Goal: Task Accomplishment & Management: Manage account settings

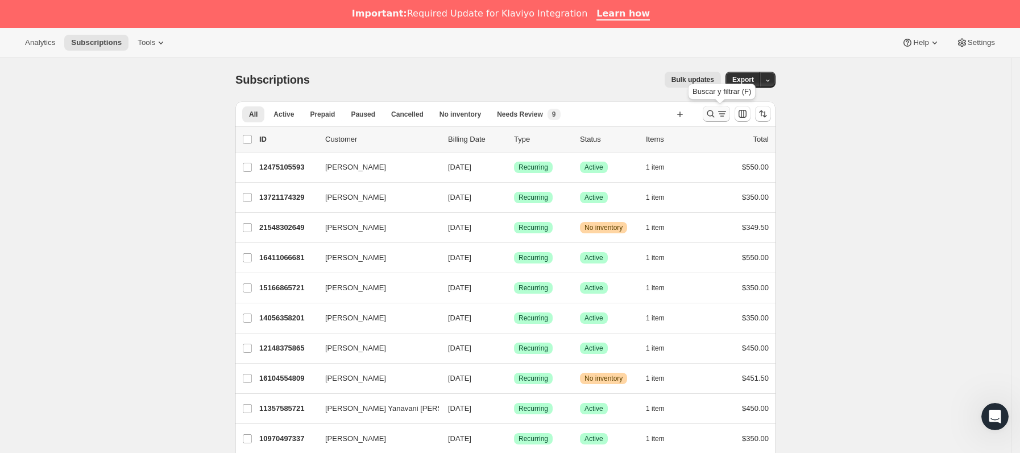
click at [716, 110] on icon "Buscar y filtrar resultados" at bounding box center [710, 113] width 11 height 11
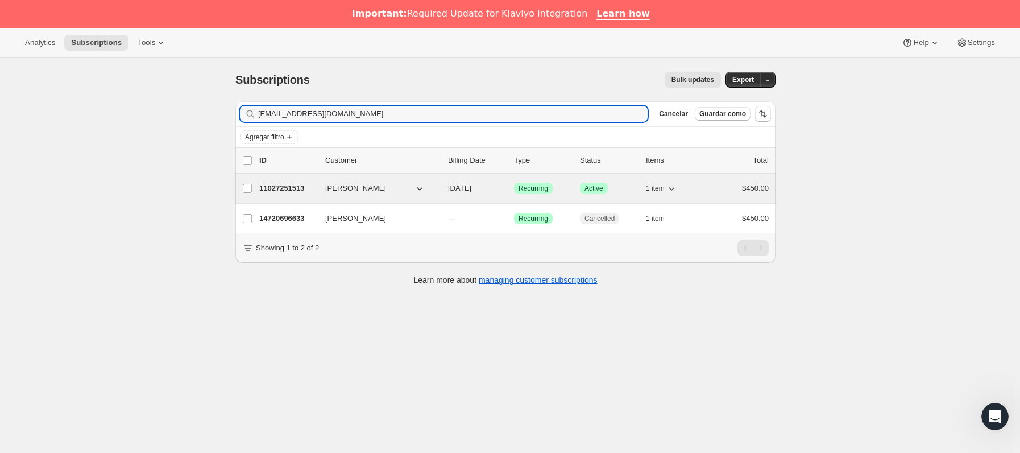
type input "[EMAIL_ADDRESS][DOMAIN_NAME]"
click at [312, 189] on p "11027251513" at bounding box center [287, 187] width 57 height 11
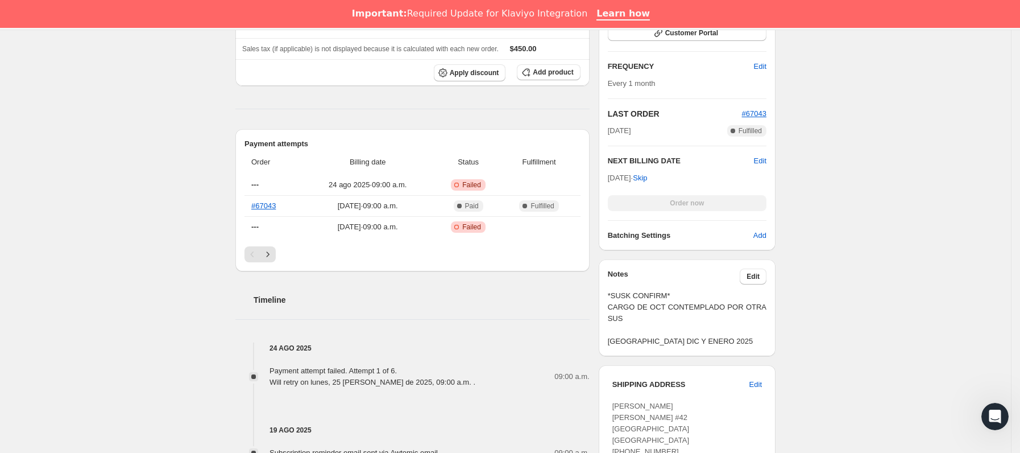
scroll to position [341, 0]
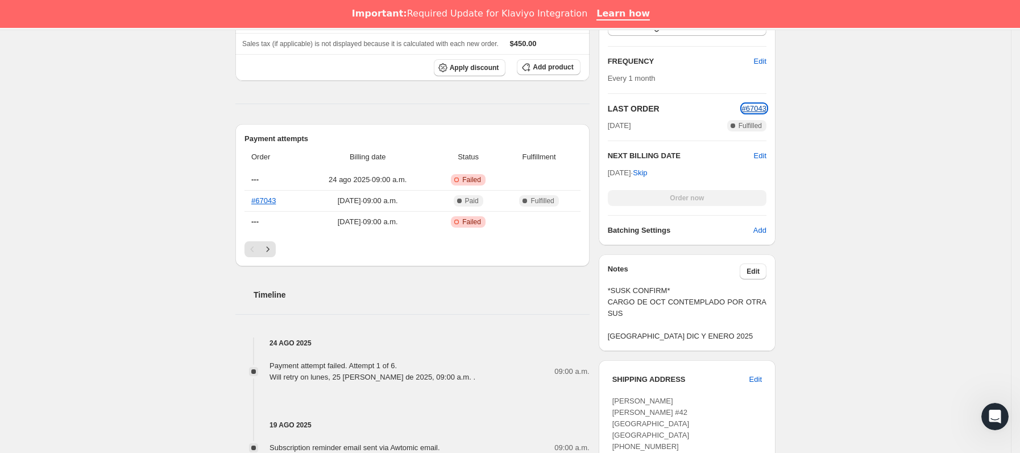
click at [766, 105] on span "#67043" at bounding box center [754, 108] width 24 height 9
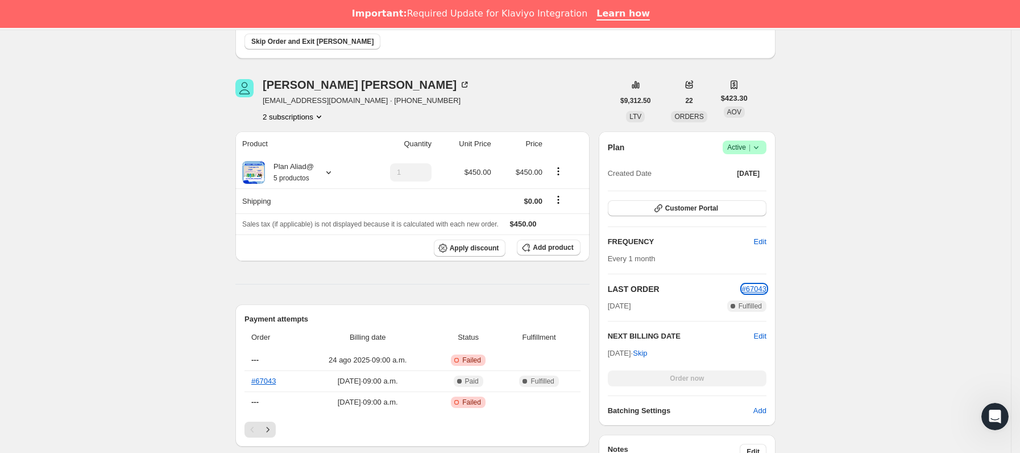
scroll to position [0, 0]
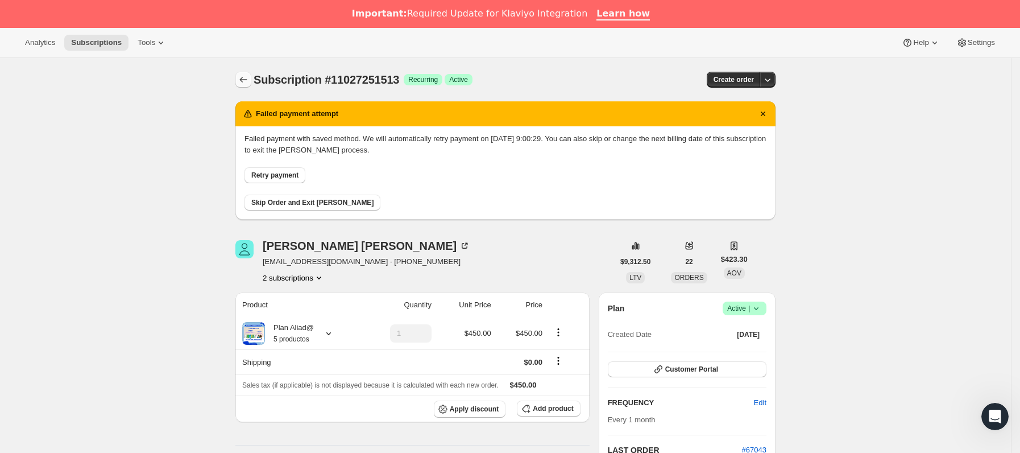
click at [242, 84] on button "Subscriptions" at bounding box center [243, 80] width 16 height 16
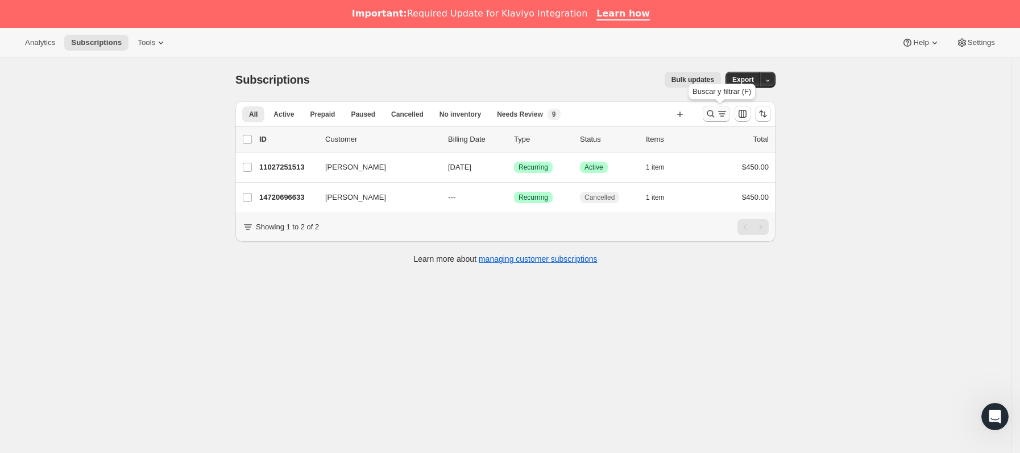
click at [710, 113] on icon "Buscar y filtrar resultados" at bounding box center [710, 113] width 11 height 11
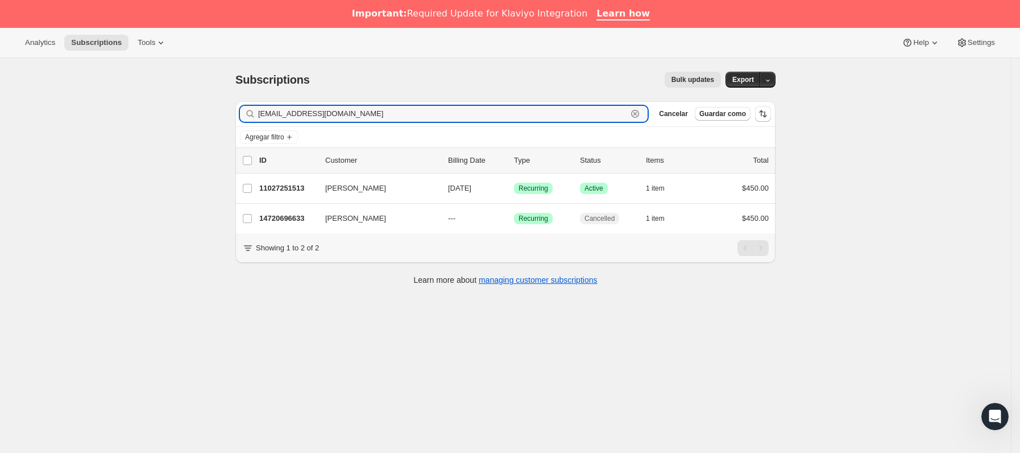
drag, startPoint x: 424, startPoint y: 114, endPoint x: 121, endPoint y: 132, distance: 303.0
click at [121, 132] on div "Subscriptions. Esta página está lista Subscriptions Bulk updates Más acciones B…" at bounding box center [505, 284] width 1011 height 453
paste input "21270724921"
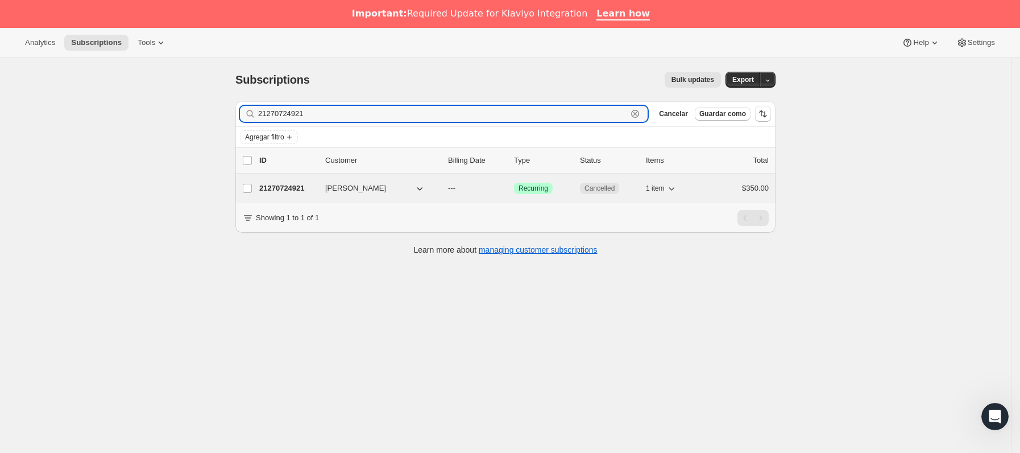
type input "21270724921"
click at [310, 187] on p "21270724921" at bounding box center [287, 187] width 57 height 11
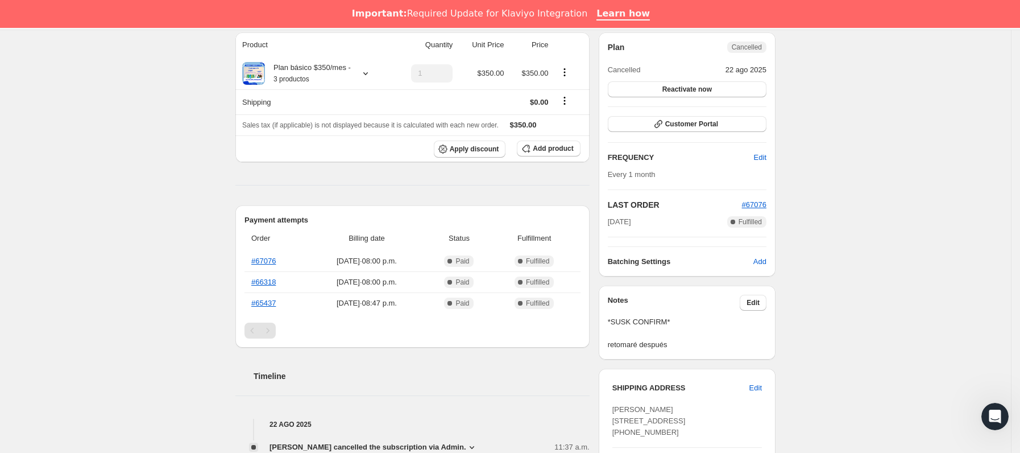
scroll to position [171, 0]
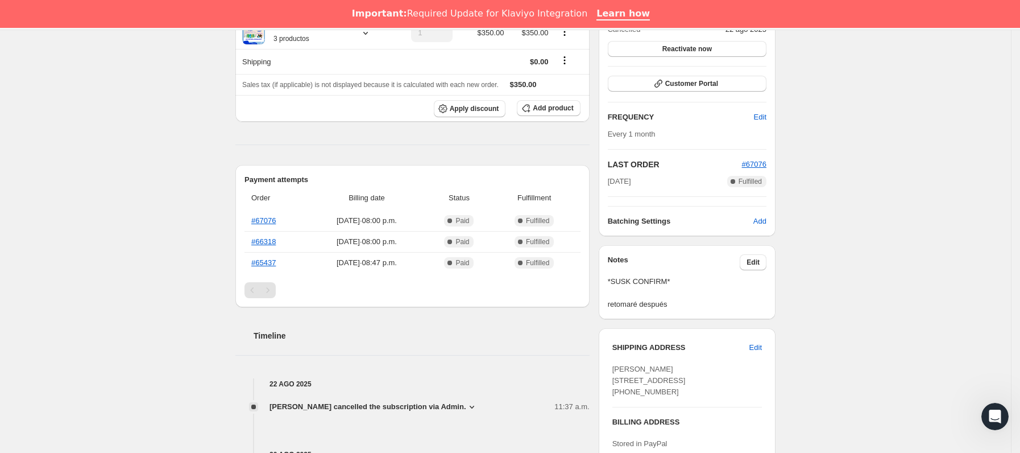
click at [686, 392] on span "[PERSON_NAME] [STREET_ADDRESS] [PHONE_NUMBER]" at bounding box center [648, 379] width 73 height 31
copy span "15430"
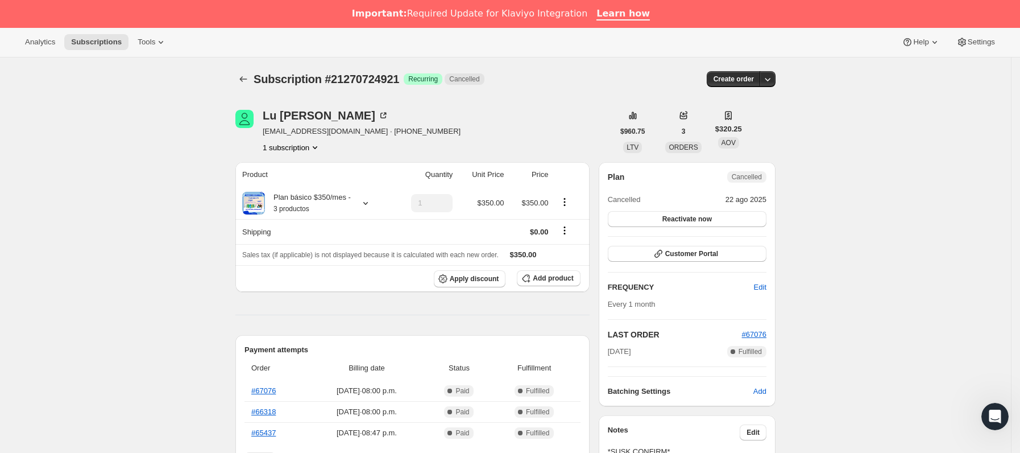
scroll to position [0, 0]
click at [244, 80] on icon "Subscriptions" at bounding box center [243, 80] width 7 height 6
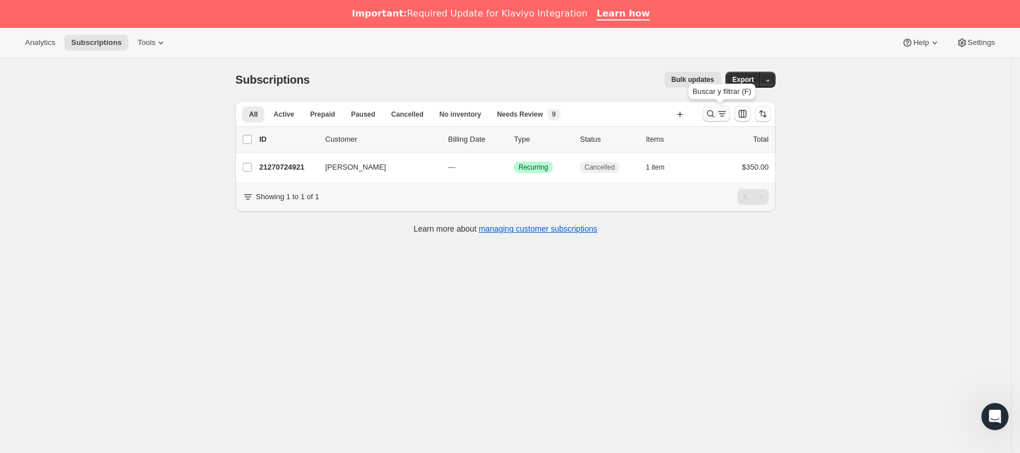
click at [720, 113] on icon "Buscar y filtrar resultados" at bounding box center [721, 113] width 11 height 11
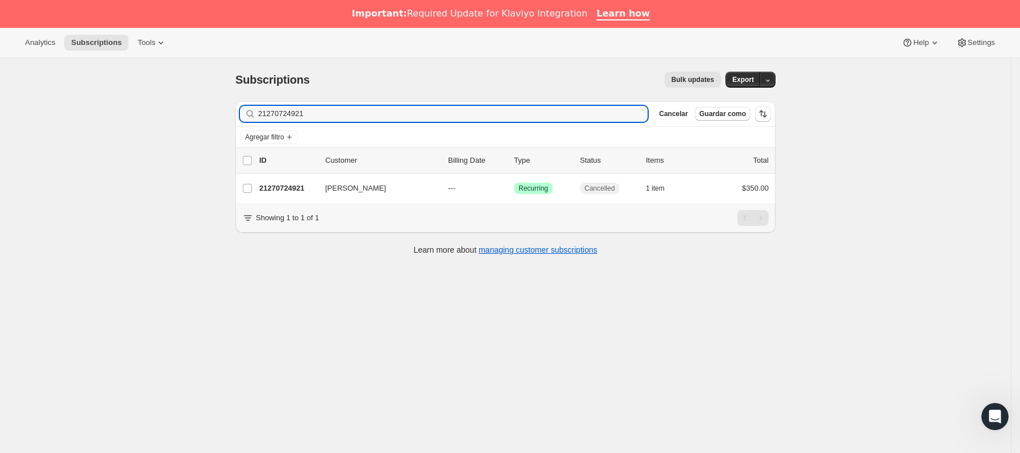
drag, startPoint x: 355, startPoint y: 108, endPoint x: 173, endPoint y: 108, distance: 182.5
click at [173, 108] on div "Subscriptions. Esta página está lista Subscriptions Bulk updates Más acciones B…" at bounding box center [505, 284] width 1011 height 453
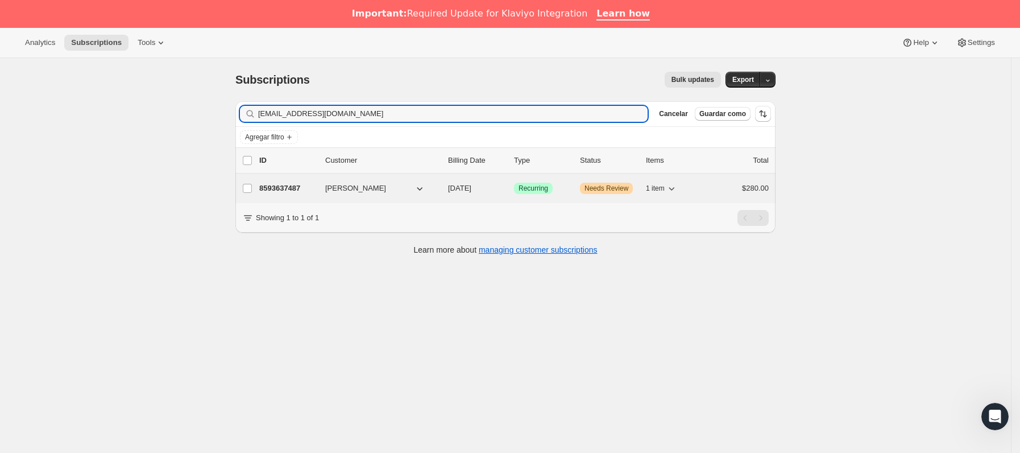
type input "[EMAIL_ADDRESS][DOMAIN_NAME]"
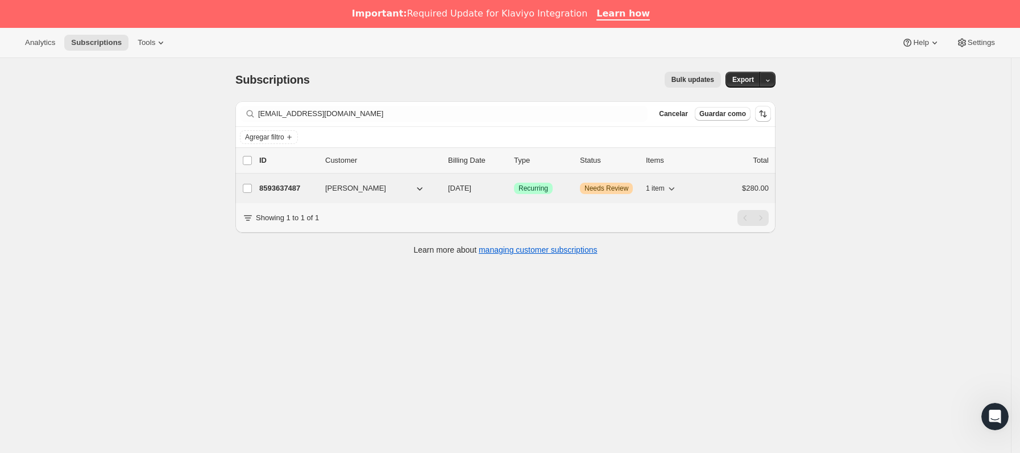
click at [305, 184] on p "8593637487" at bounding box center [287, 187] width 57 height 11
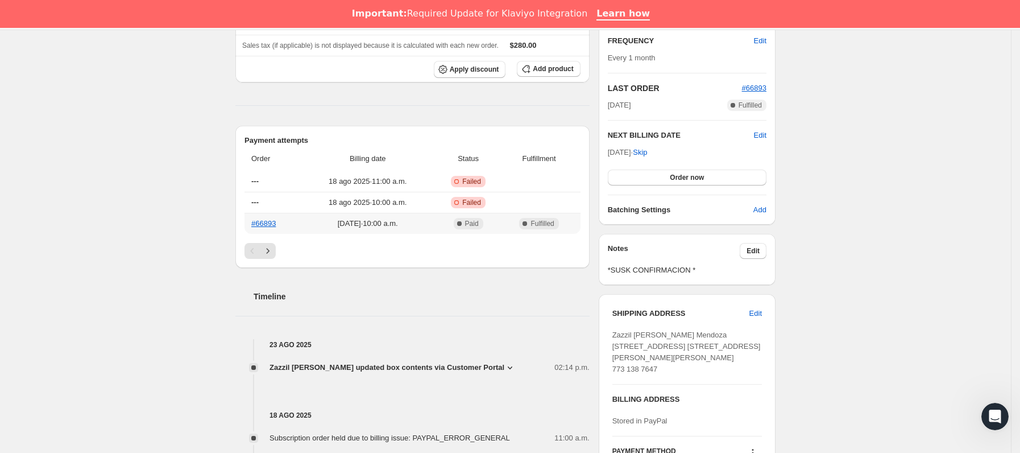
scroll to position [512, 0]
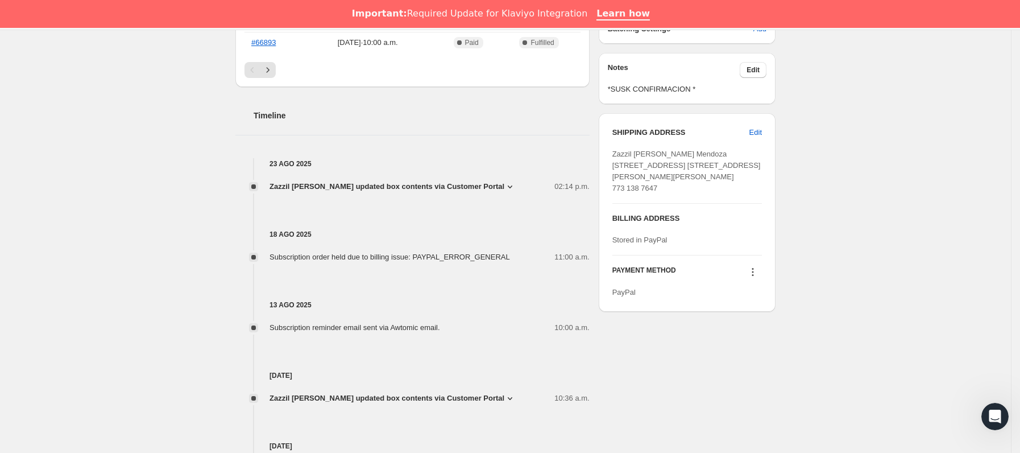
click at [757, 277] on icon at bounding box center [752, 271] width 11 height 11
click at [761, 317] on span "Send link to update card" at bounding box center [757, 317] width 80 height 9
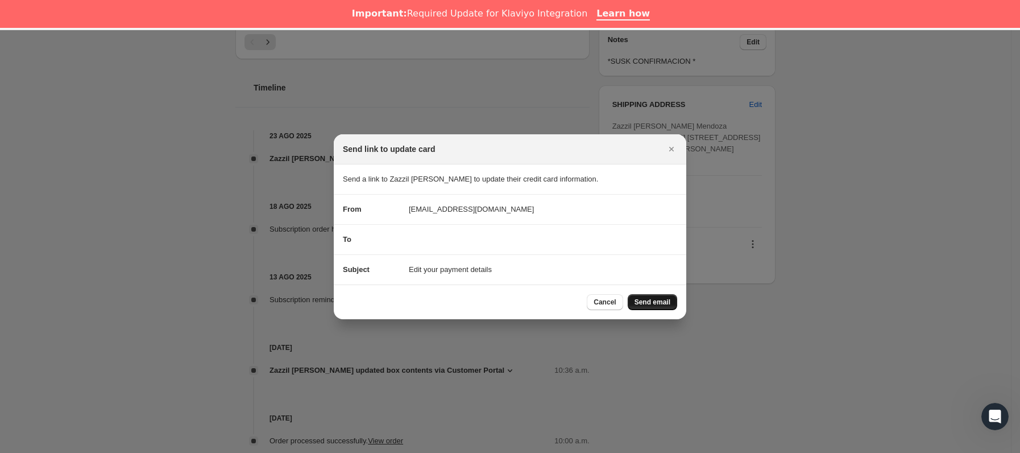
click at [676, 298] on button "Send email" at bounding box center [652, 302] width 49 height 16
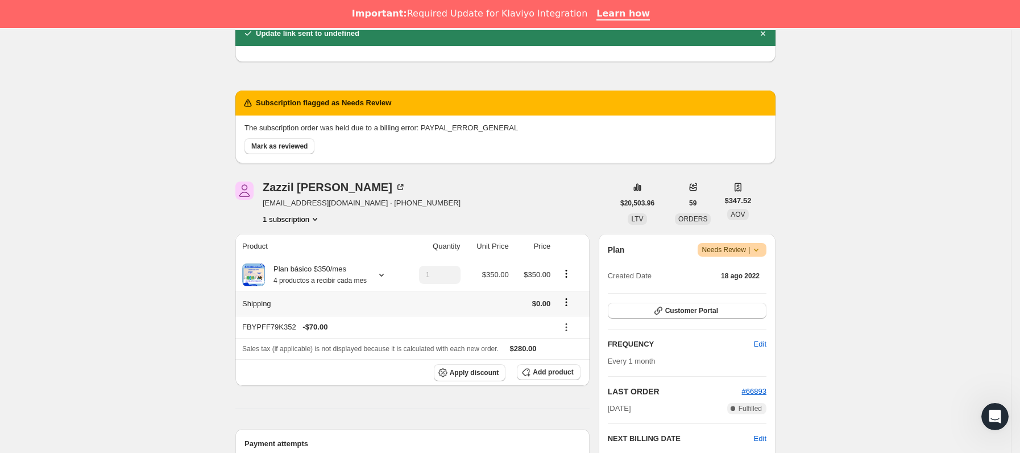
scroll to position [0, 0]
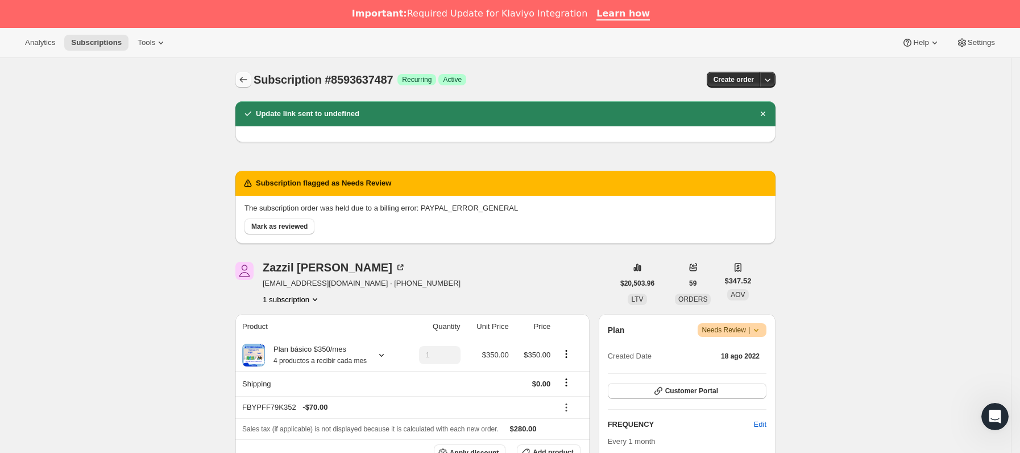
click at [241, 85] on icon "Subscriptions" at bounding box center [243, 79] width 11 height 11
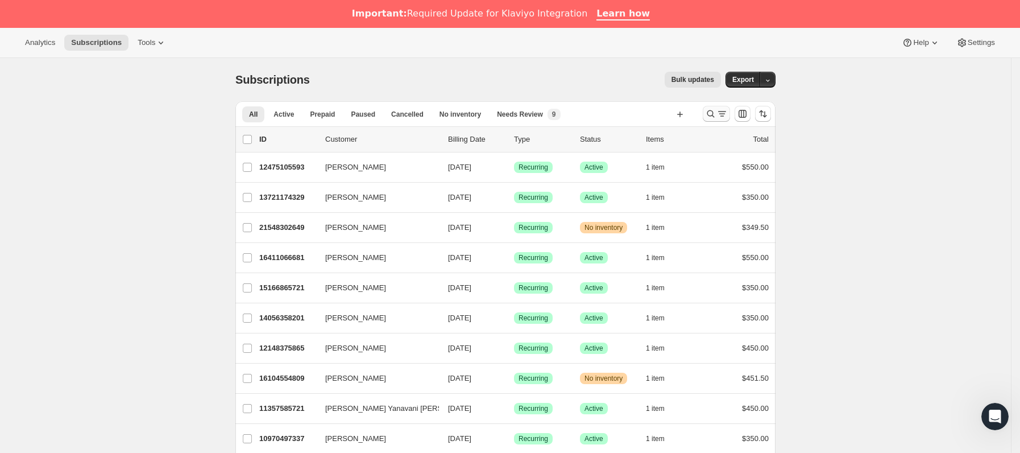
click at [706, 113] on button "Buscar y filtrar resultados" at bounding box center [716, 114] width 27 height 16
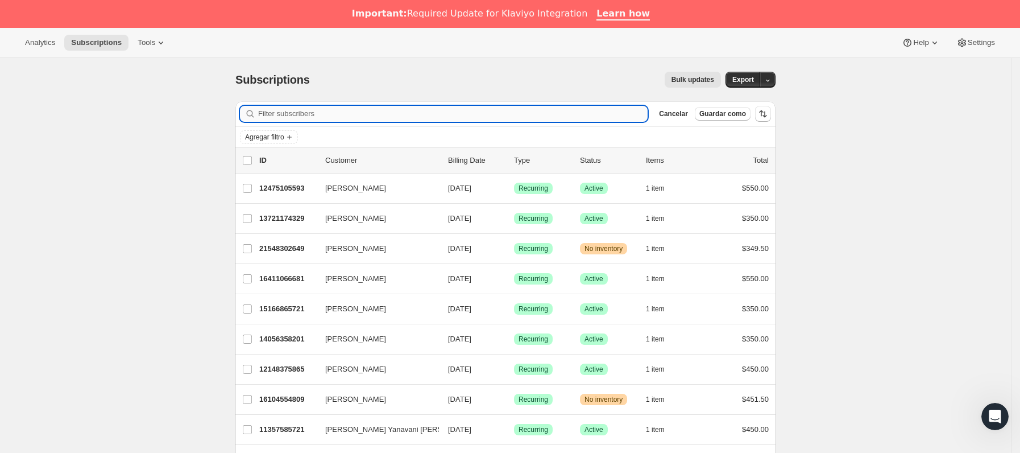
click at [446, 110] on input "Filter subscribers" at bounding box center [452, 114] width 389 height 16
paste input "kolmos.sma@gmail.com"
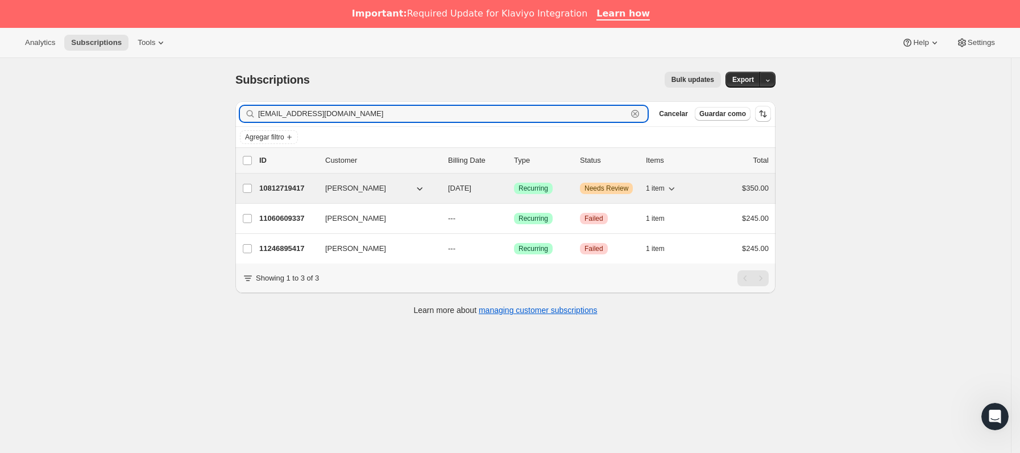
type input "kolmos.sma@gmail.com"
click at [295, 193] on p "10812719417" at bounding box center [287, 187] width 57 height 11
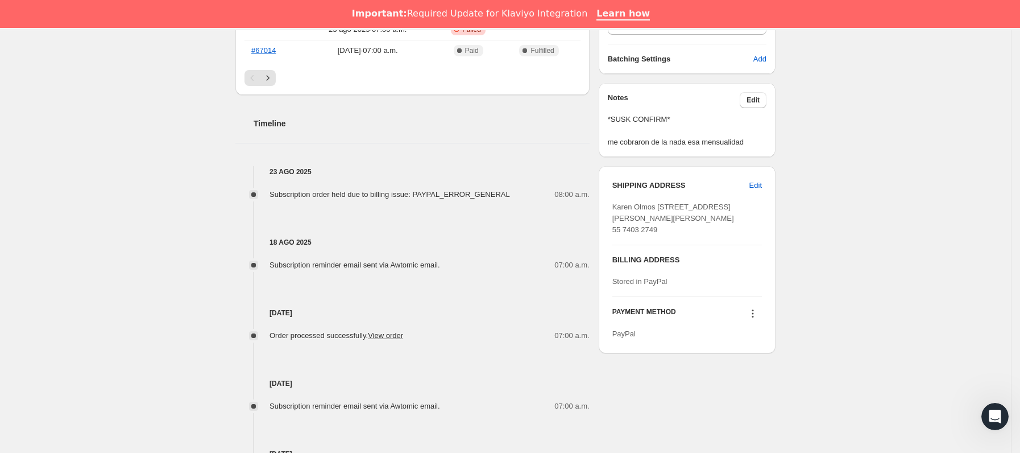
scroll to position [512, 0]
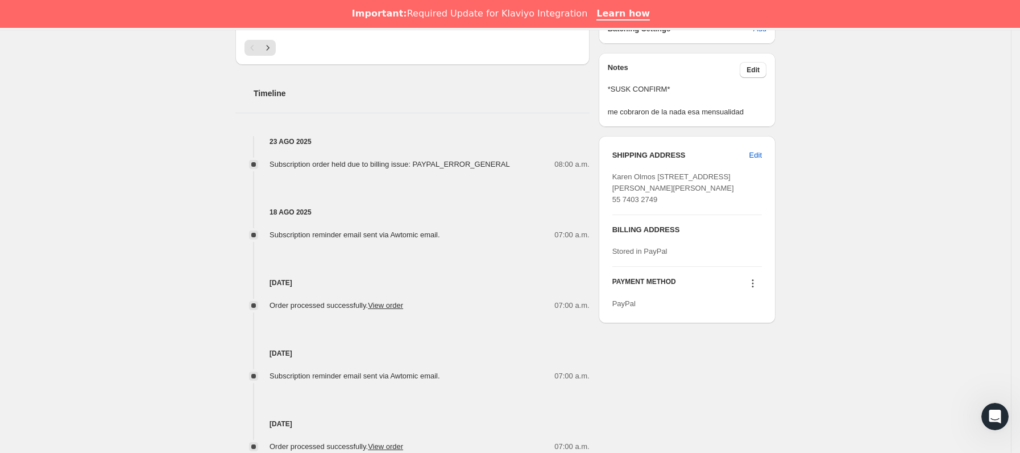
click at [758, 289] on icon at bounding box center [752, 282] width 11 height 11
click at [750, 330] on div "Send link to update card Select payment method Add credit card" at bounding box center [756, 360] width 93 height 64
click at [750, 338] on span "Send link to update card" at bounding box center [757, 340] width 80 height 9
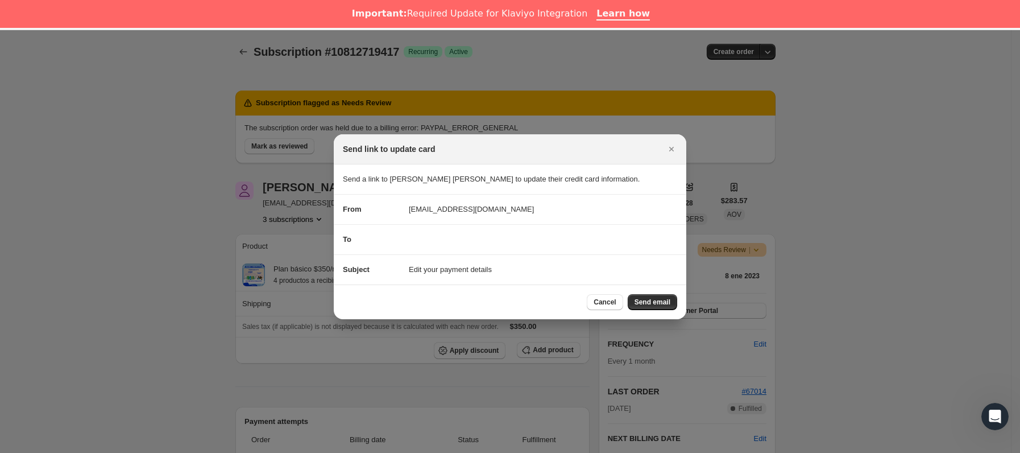
scroll to position [28, 0]
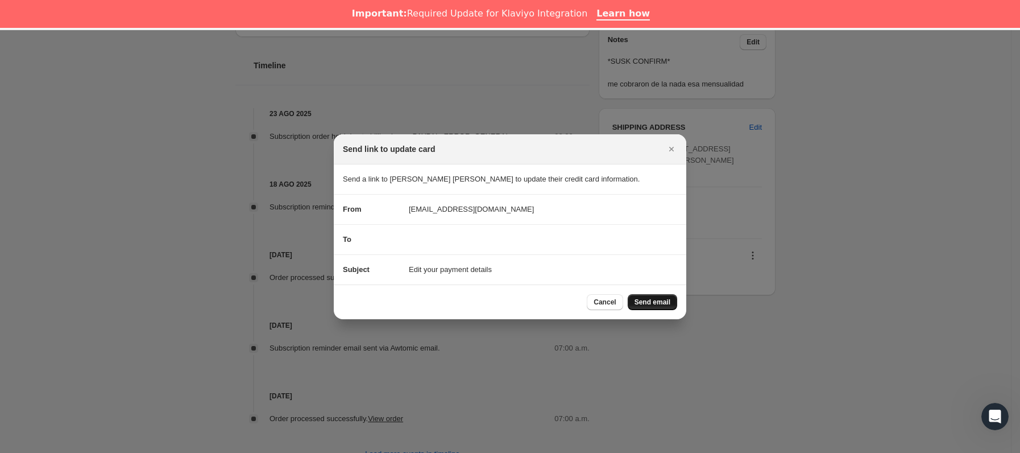
click at [655, 300] on span "Send email" at bounding box center [652, 301] width 36 height 9
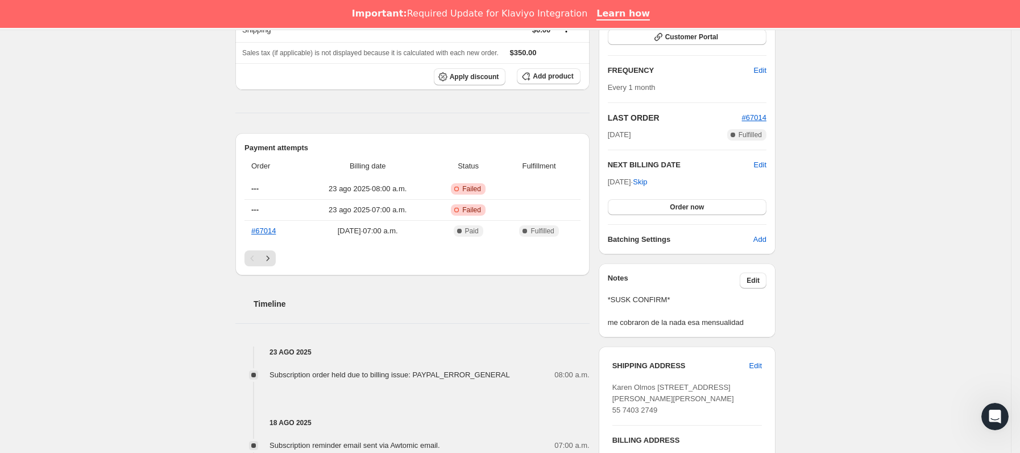
scroll to position [341, 0]
